Goal: Check status

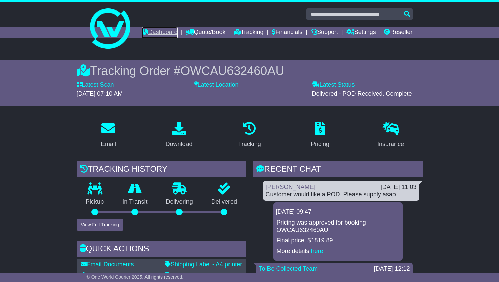
click at [178, 32] on link "Dashboard" at bounding box center [160, 32] width 36 height 11
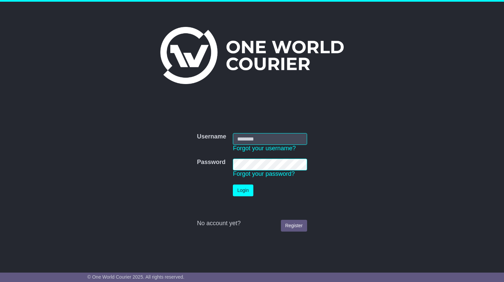
click at [249, 140] on input "Username" at bounding box center [270, 139] width 74 height 12
click at [247, 135] on input "Username" at bounding box center [270, 139] width 74 height 12
type input "**********"
click at [247, 192] on button "Login" at bounding box center [243, 191] width 20 height 12
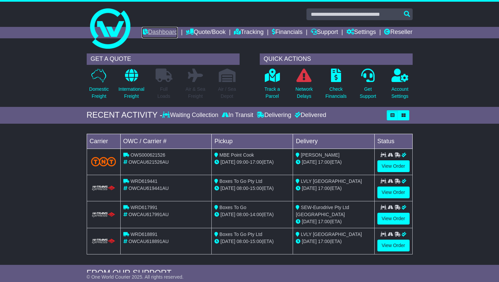
click at [178, 32] on link "Dashboard" at bounding box center [160, 32] width 36 height 11
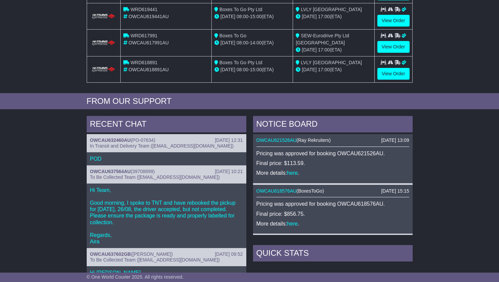
scroll to position [188, 0]
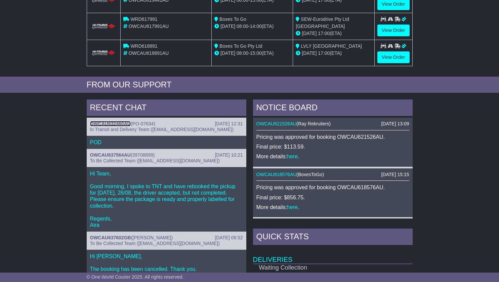
click at [111, 126] on link "OWCAU632460AU" at bounding box center [110, 123] width 41 height 5
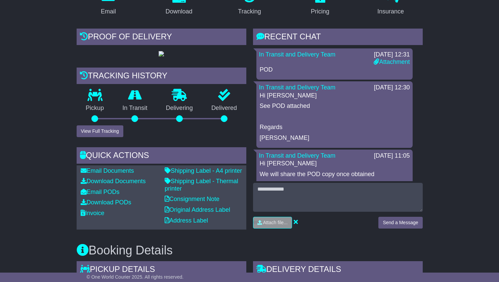
scroll to position [139, 0]
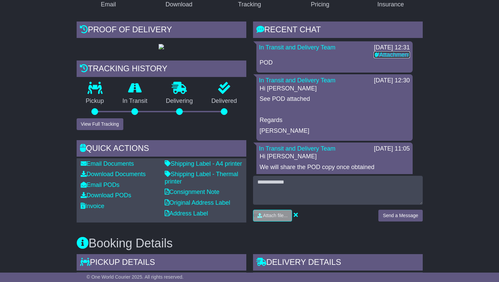
click at [385, 58] on link "Attachment" at bounding box center [392, 54] width 36 height 7
